Goal: Find specific page/section: Find specific page/section

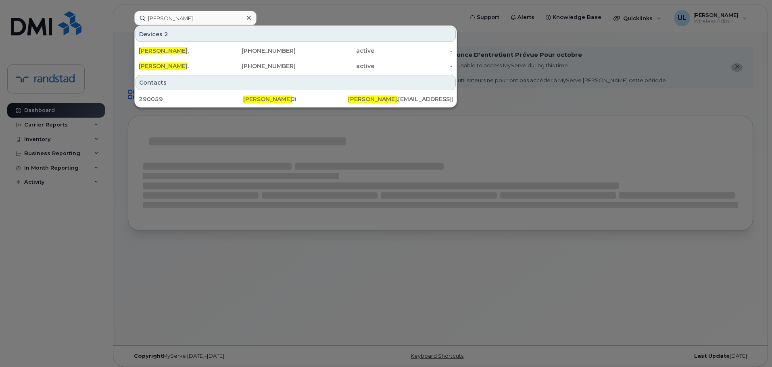
type input "Lauranna"
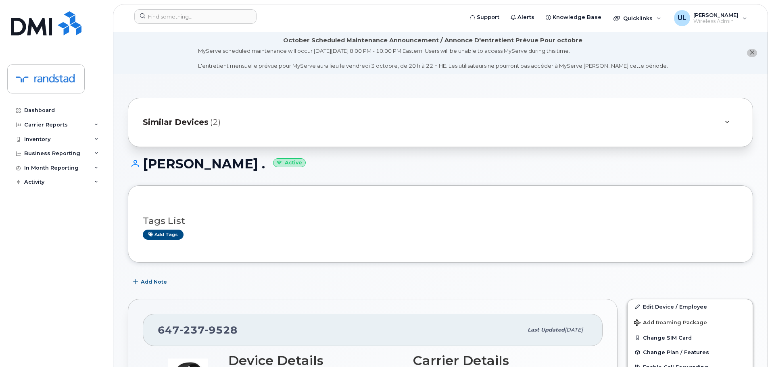
scroll to position [121, 0]
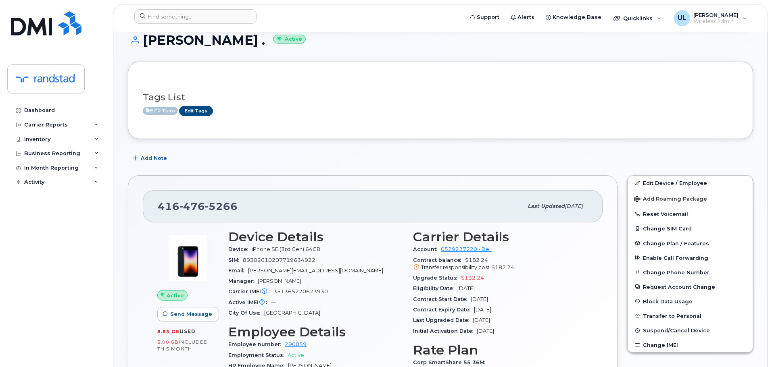
scroll to position [161, 0]
